Goal: Task Accomplishment & Management: Manage account settings

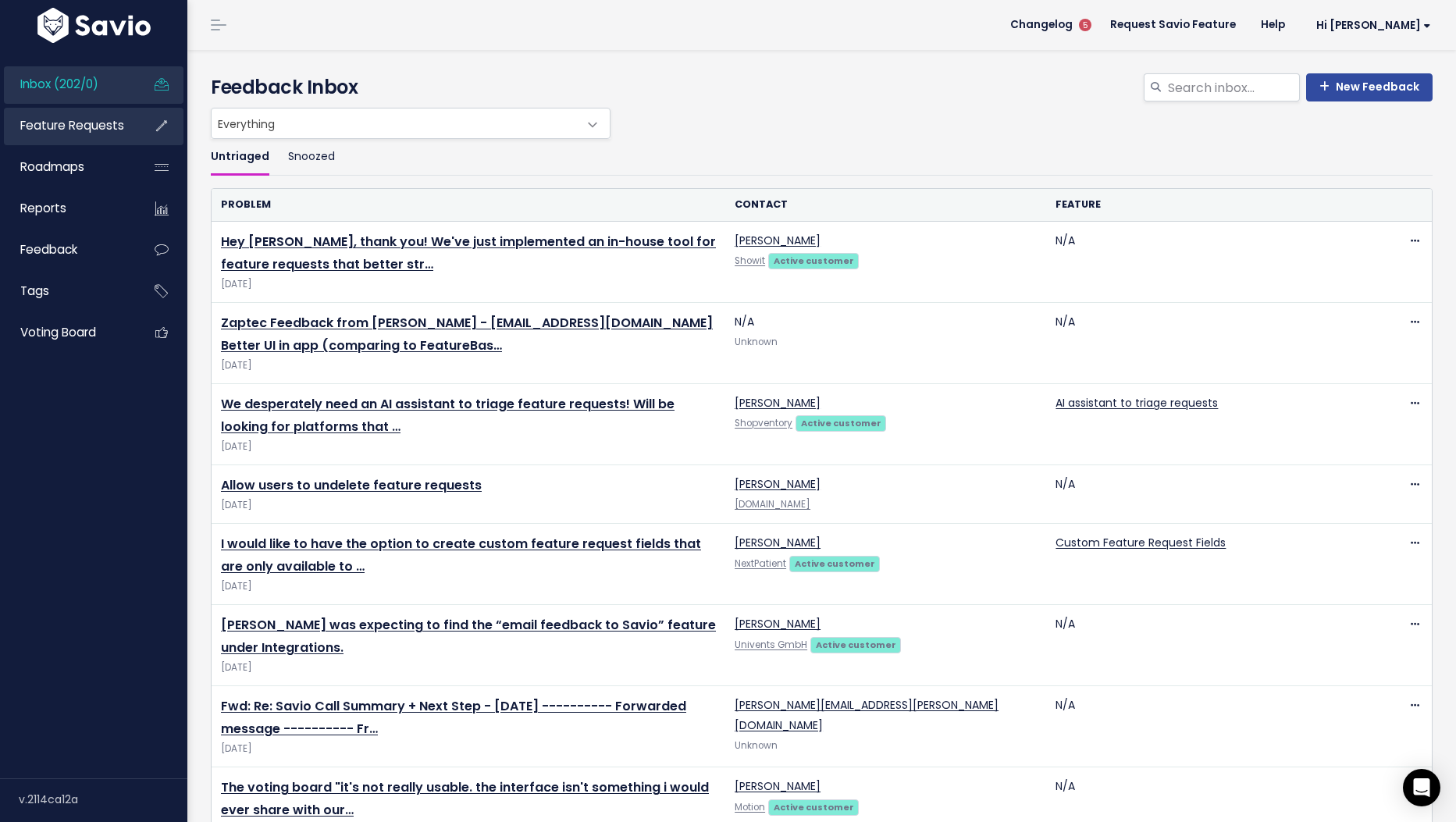
click at [95, 126] on span "Feature Requests" at bounding box center [72, 125] width 104 height 16
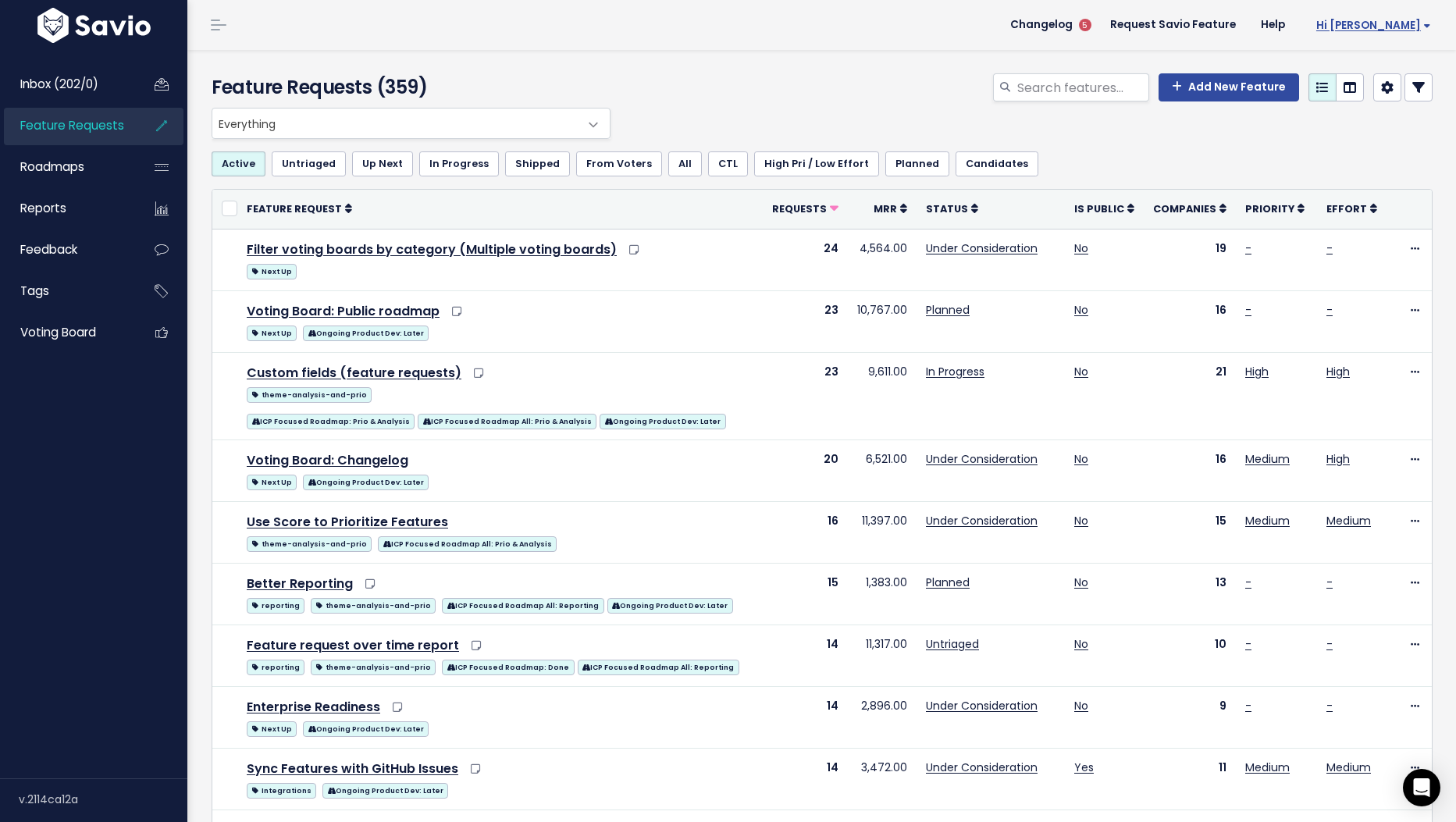
click at [1425, 26] on span "Hi [PERSON_NAME]" at bounding box center [1374, 25] width 115 height 12
click at [1374, 101] on link "Logout" at bounding box center [1381, 102] width 113 height 31
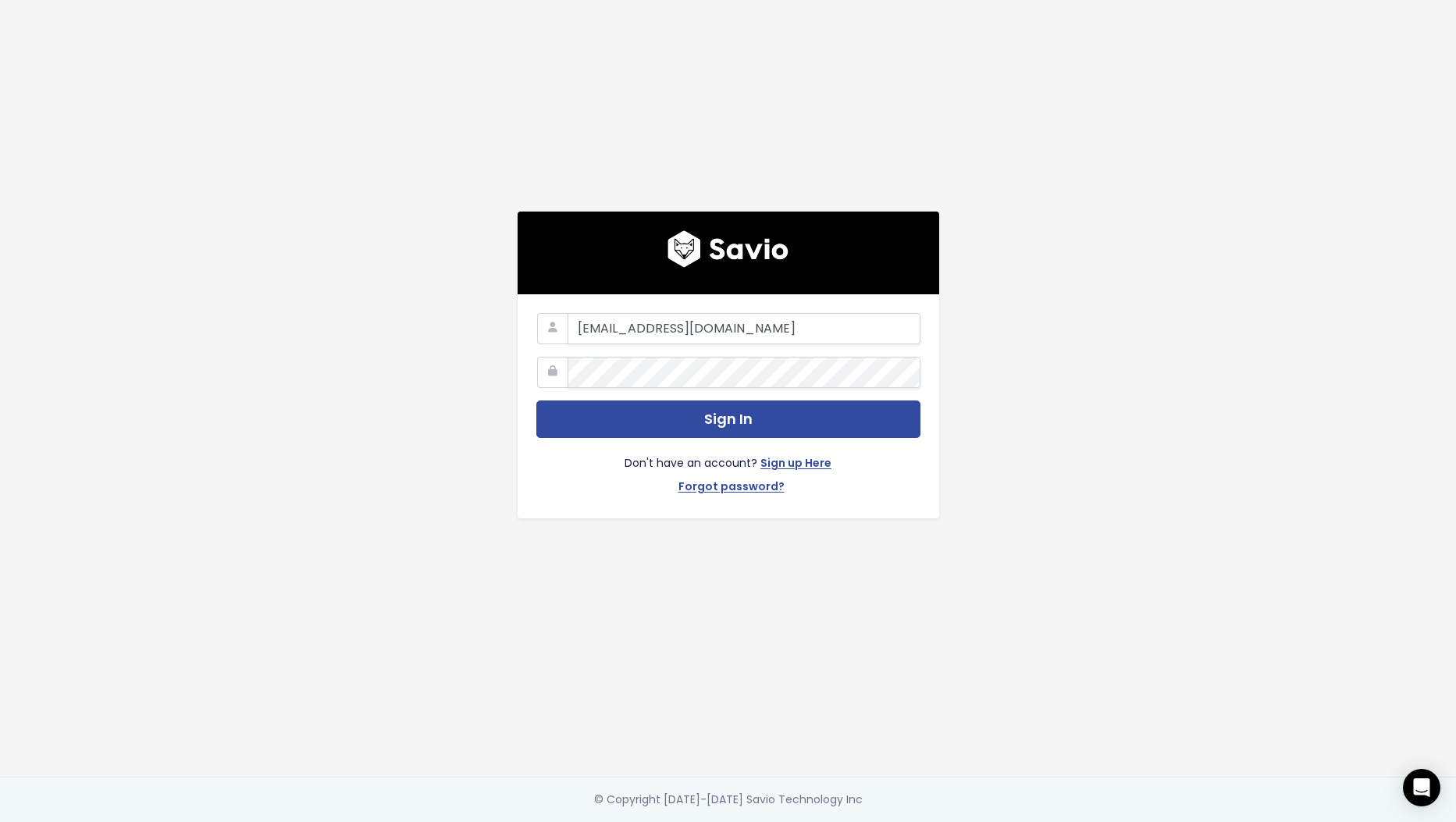
type input "eprikazc+demo@gmail.com"
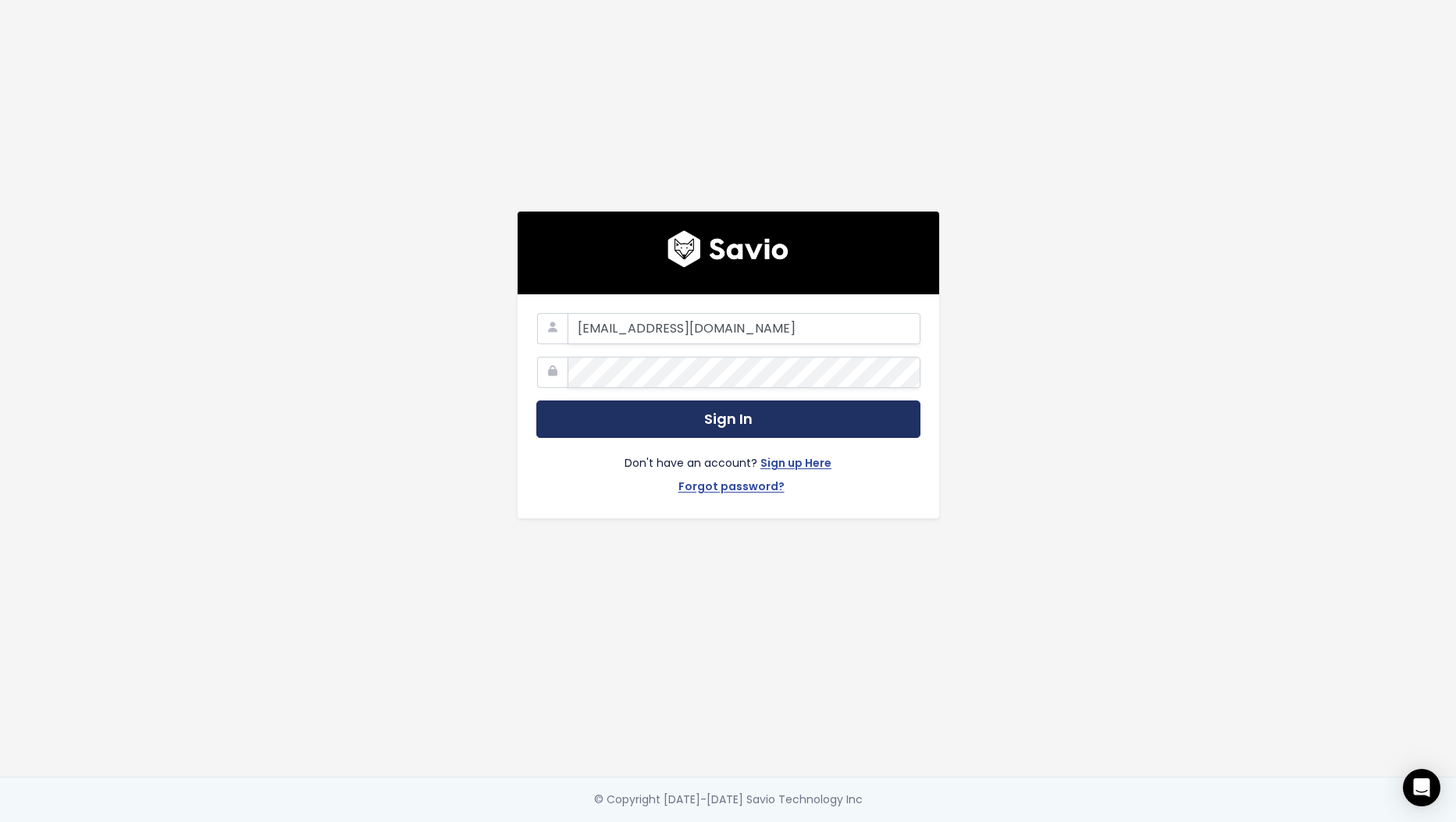
click at [805, 424] on button "Sign In" at bounding box center [728, 419] width 384 height 38
